Goal: Check status: Check status

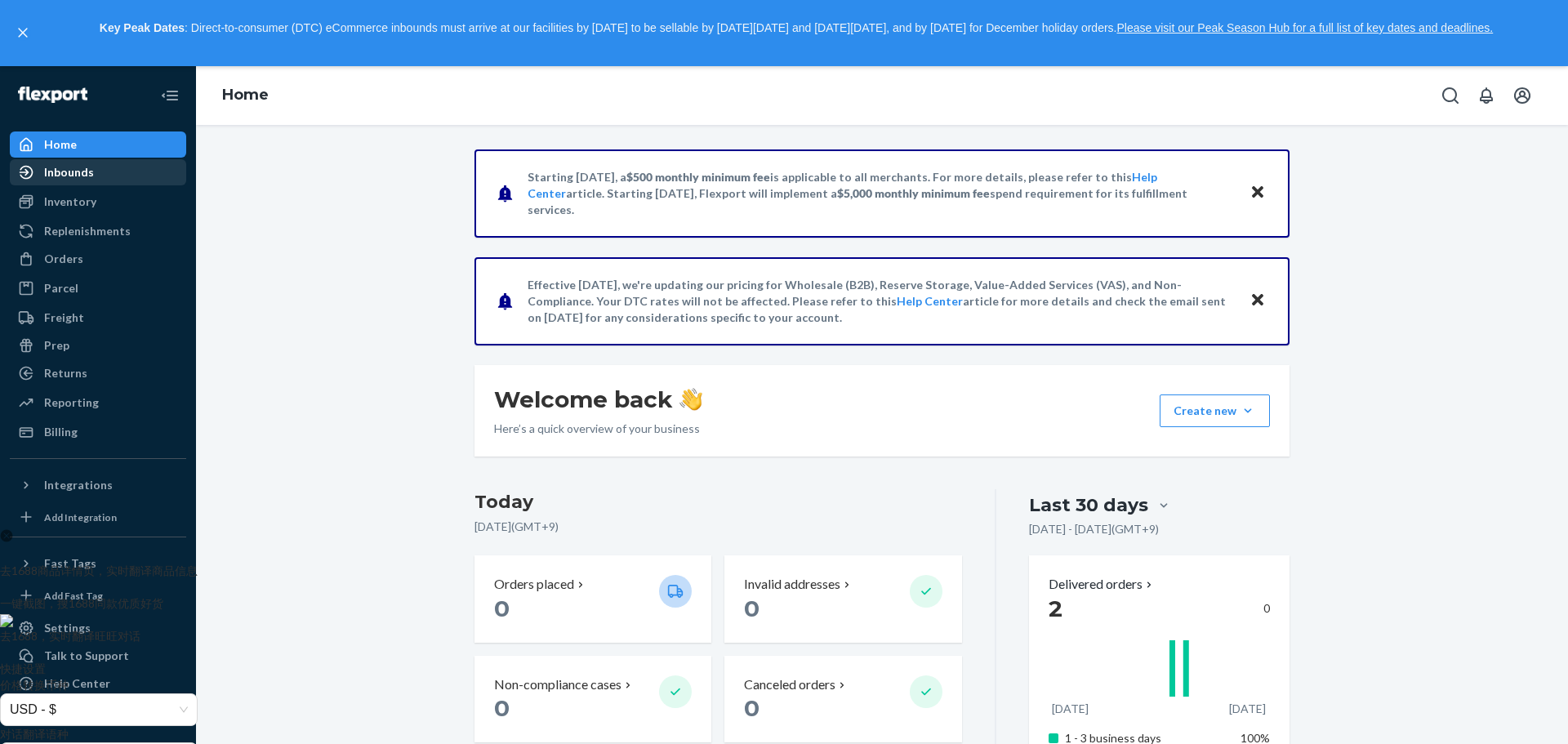
click at [104, 176] on div "Inbounds" at bounding box center [98, 172] width 173 height 23
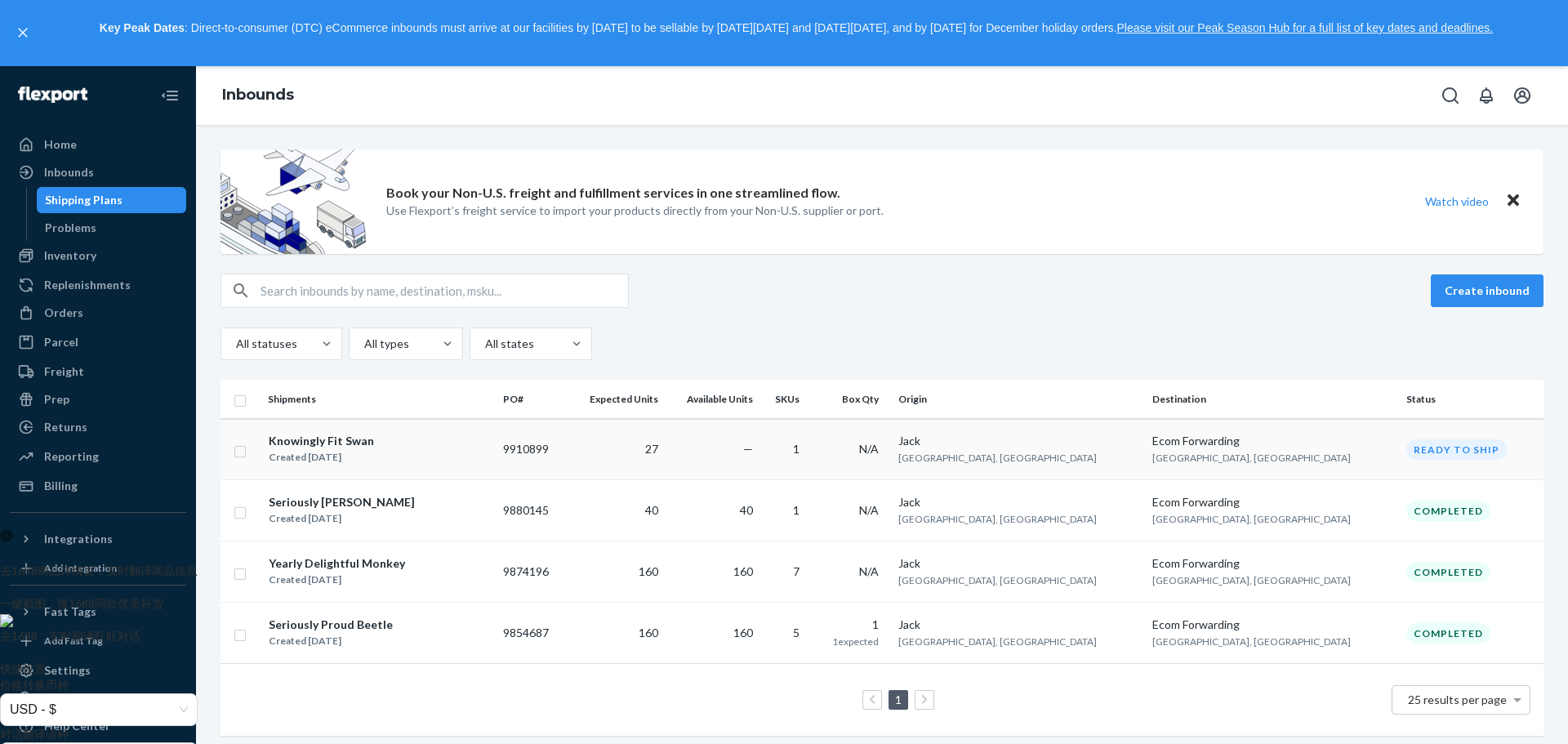
click at [354, 443] on div "Knowingly Fit Swan" at bounding box center [321, 441] width 106 height 16
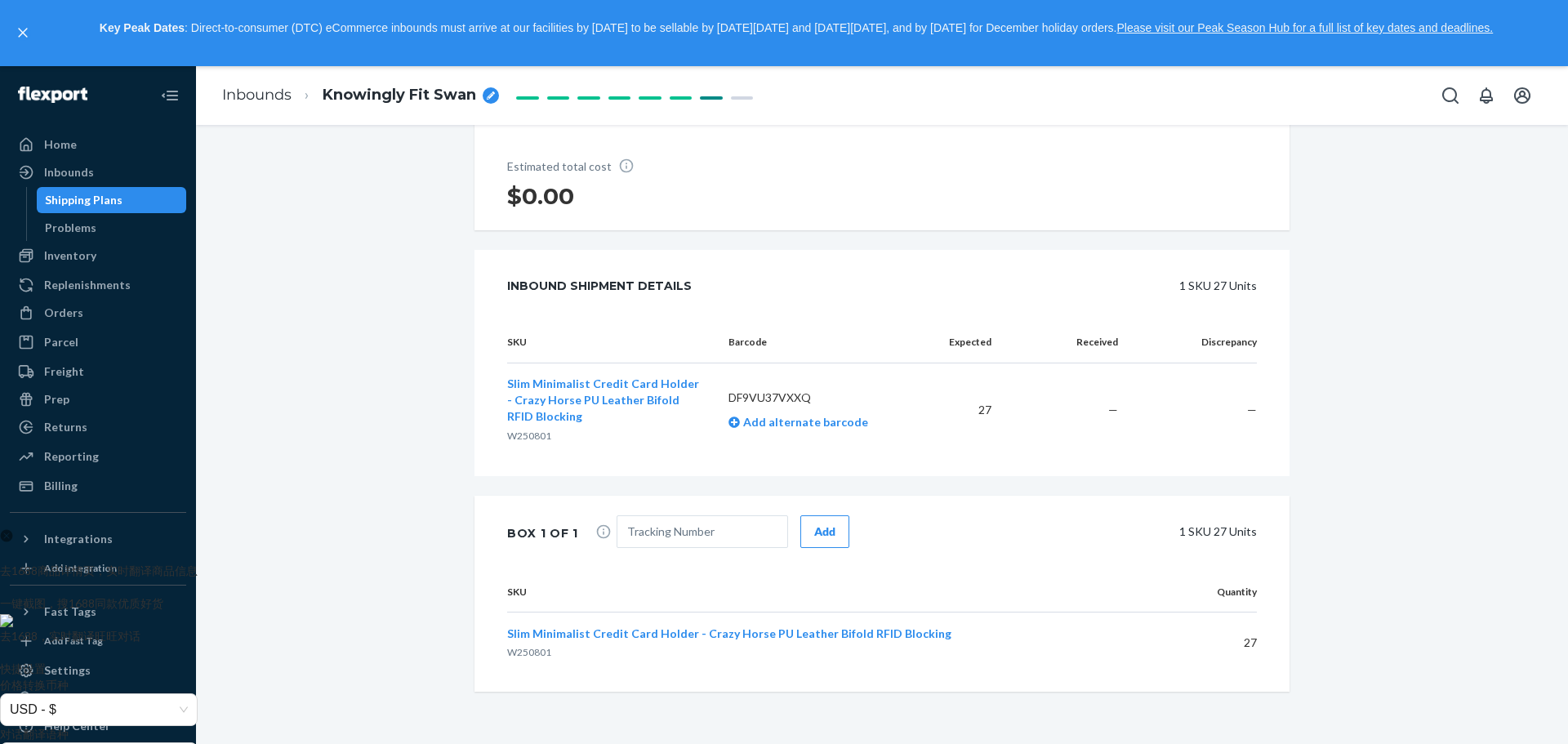
scroll to position [360, 0]
click at [671, 534] on input "text" at bounding box center [702, 532] width 171 height 33
paste input "1ZJ73E770307998899"
type input "1ZJ73E770307998899"
click at [814, 533] on div "Add" at bounding box center [825, 532] width 21 height 16
